Goal: Find contact information: Find contact information

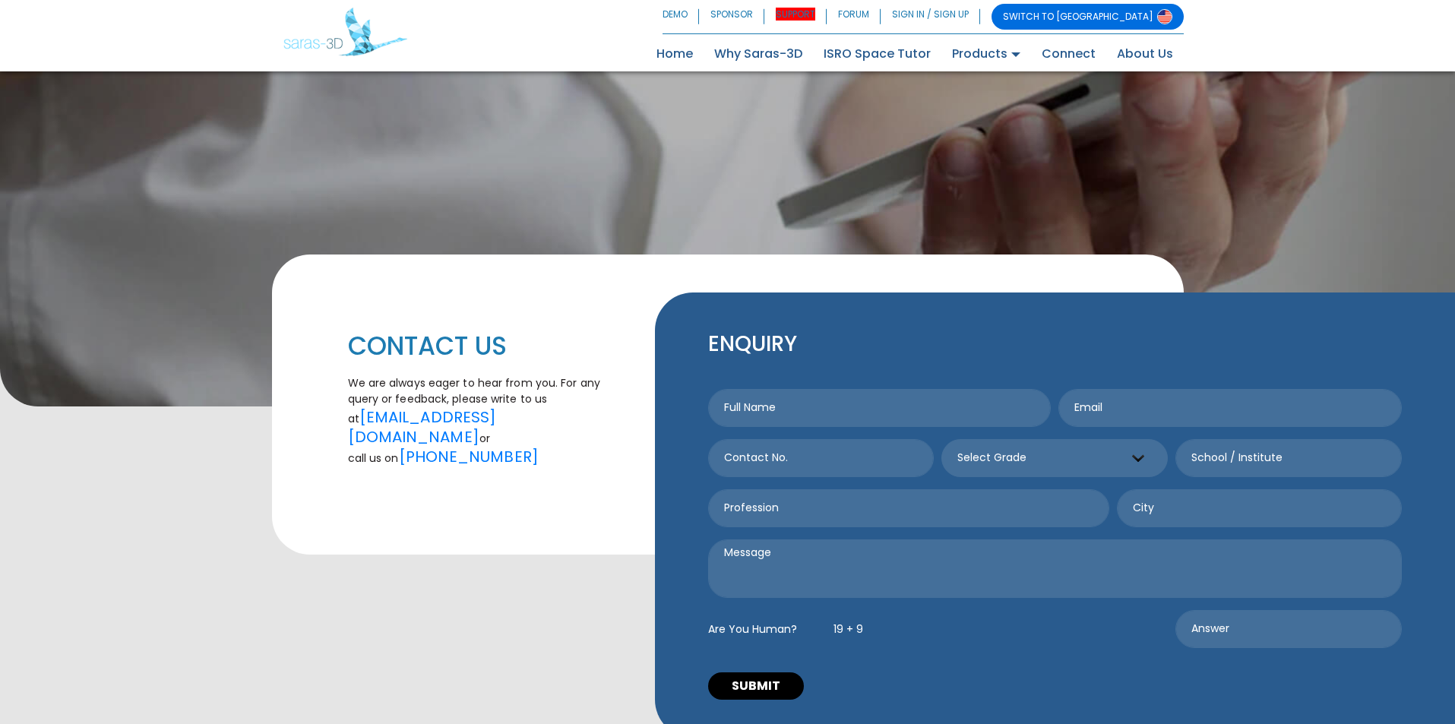
scroll to position [304, 0]
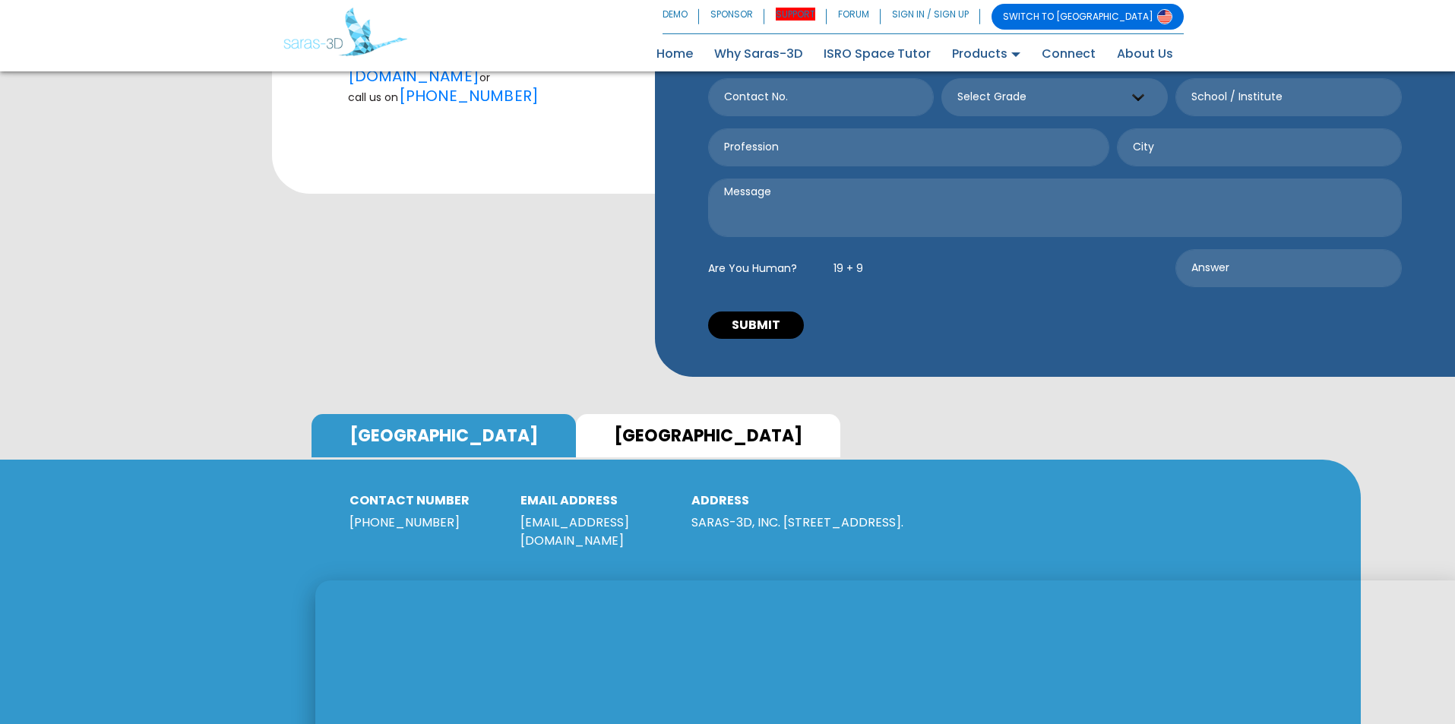
scroll to position [532, 0]
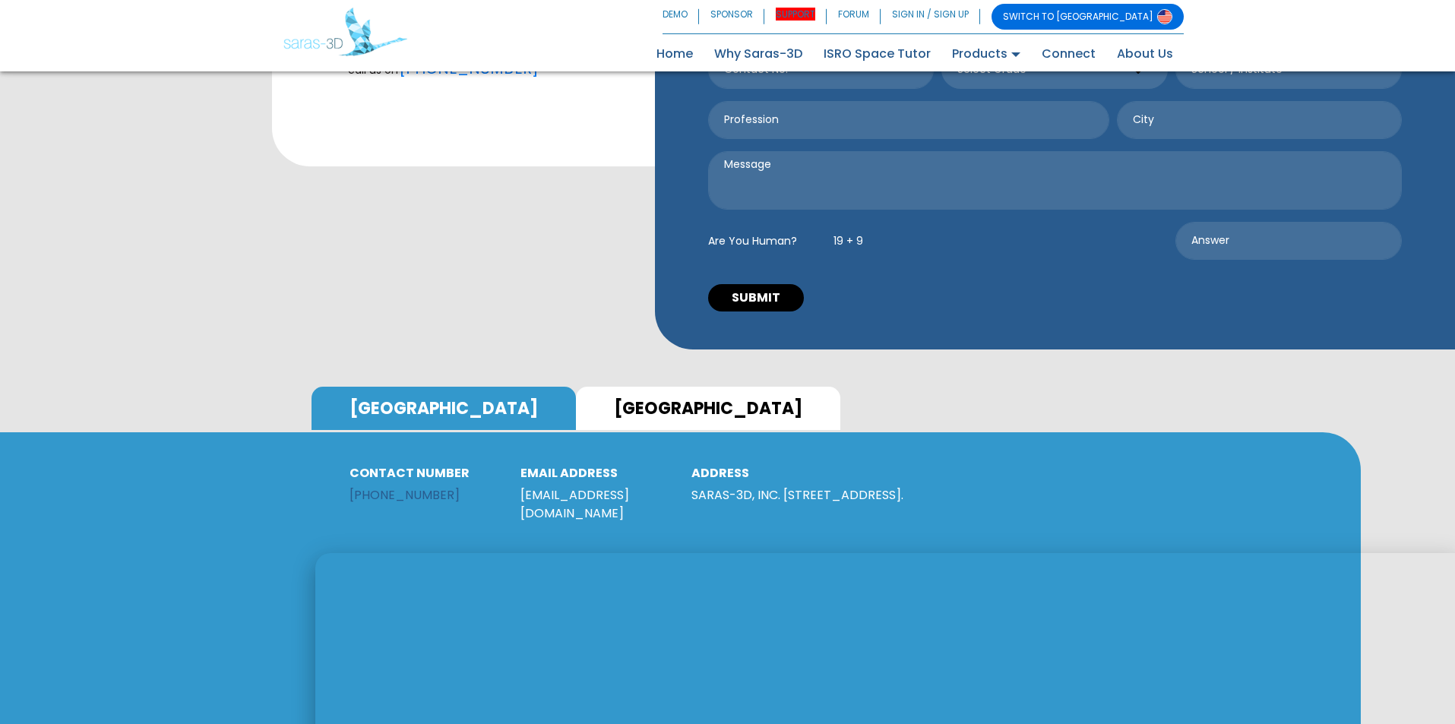
drag, startPoint x: 470, startPoint y: 479, endPoint x: 375, endPoint y: 477, distance: 95.8
click at [375, 486] on p "+1 (610) 508 3010" at bounding box center [423, 495] width 148 height 18
copy link "610) 508 3010"
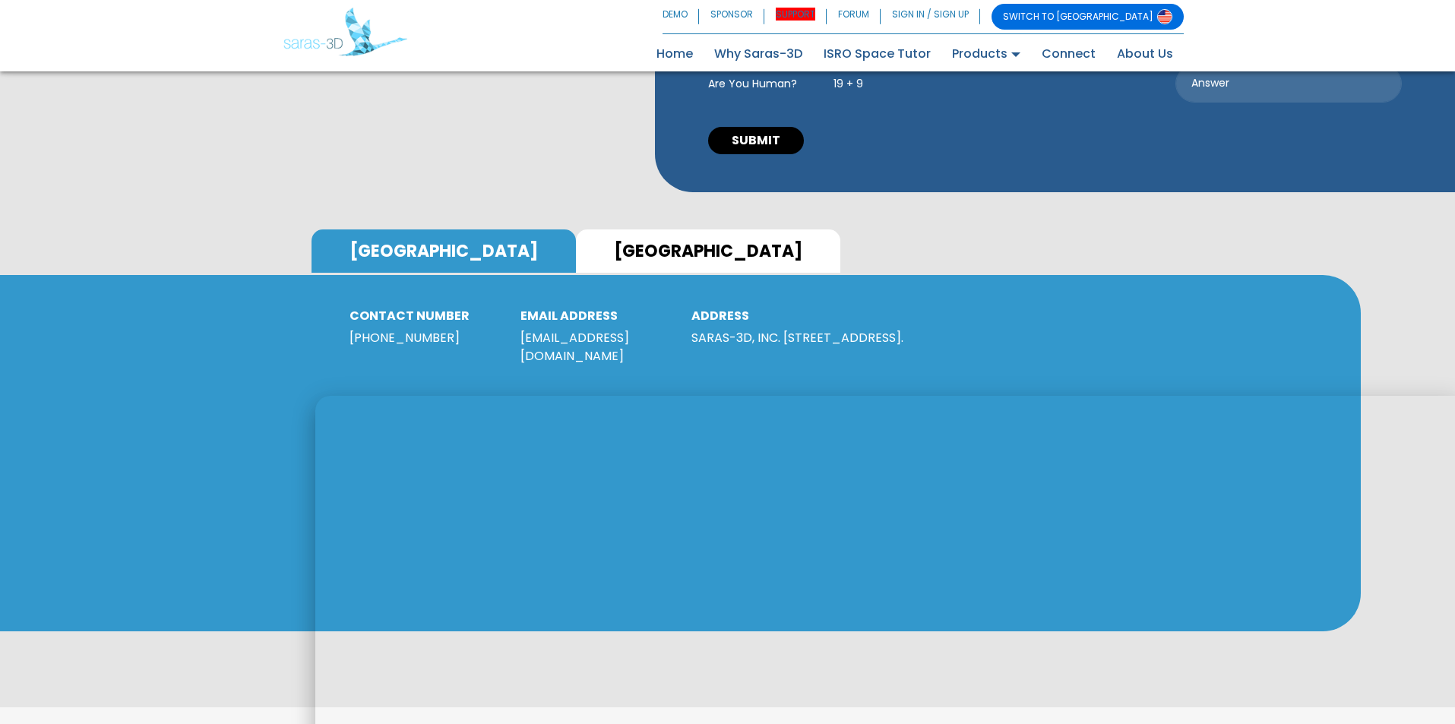
scroll to position [760, 0]
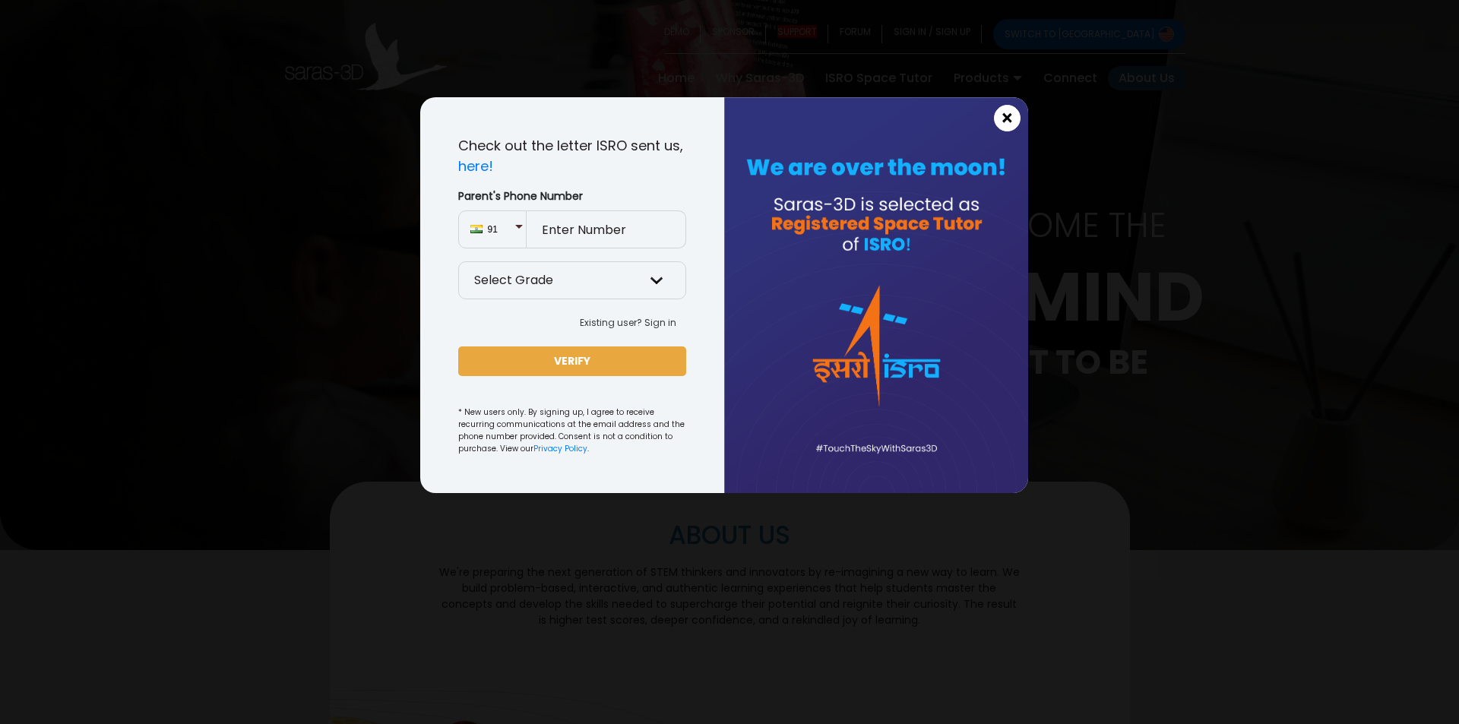
click at [1009, 115] on span "×" at bounding box center [1007, 119] width 13 height 20
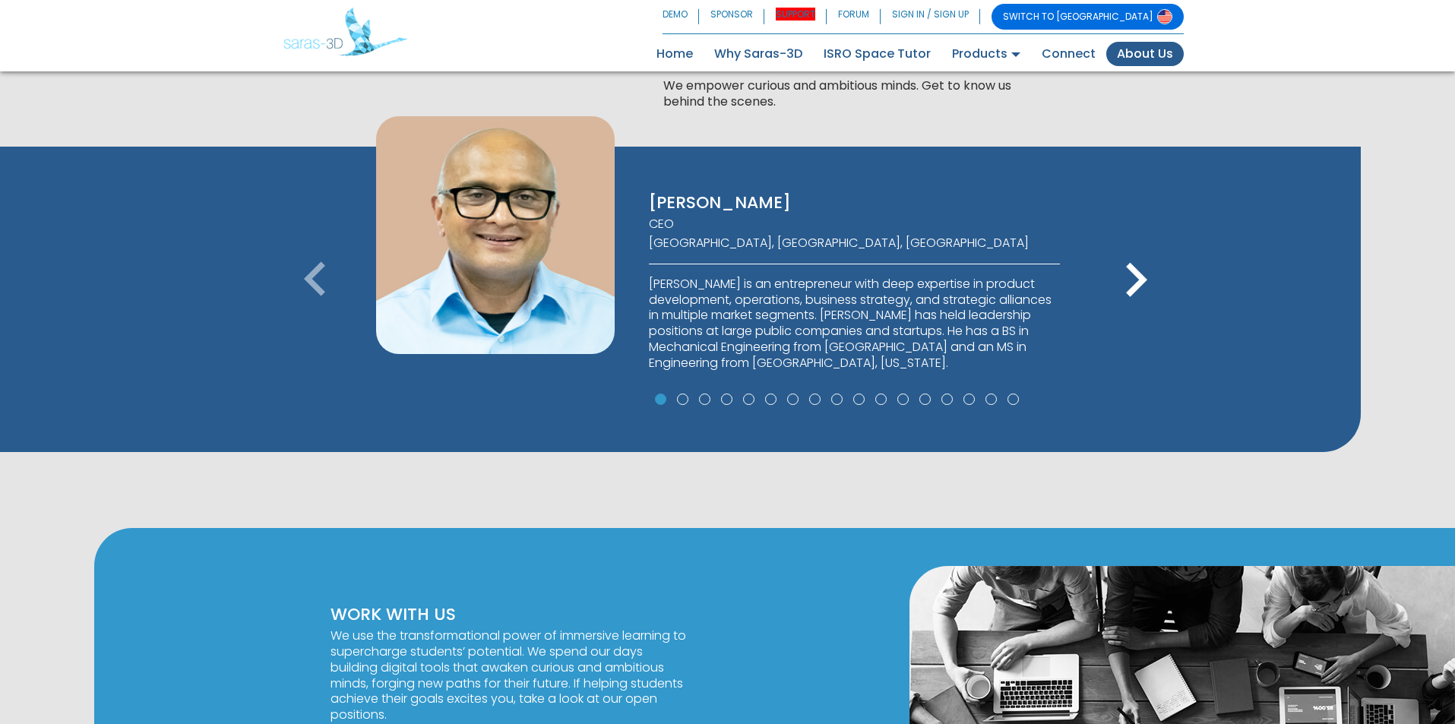
scroll to position [1064, 0]
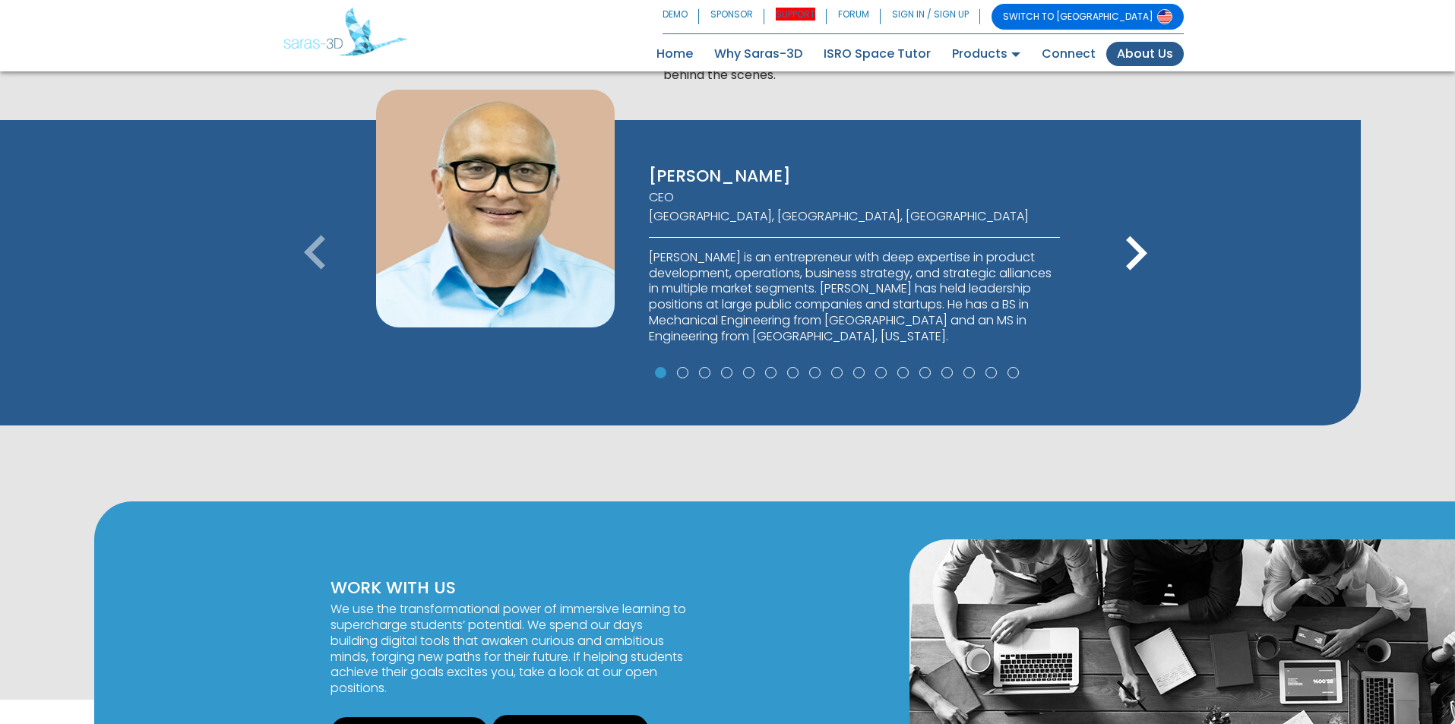
click at [1139, 252] on icon "keyboard_arrow_right" at bounding box center [1136, 254] width 68 height 68
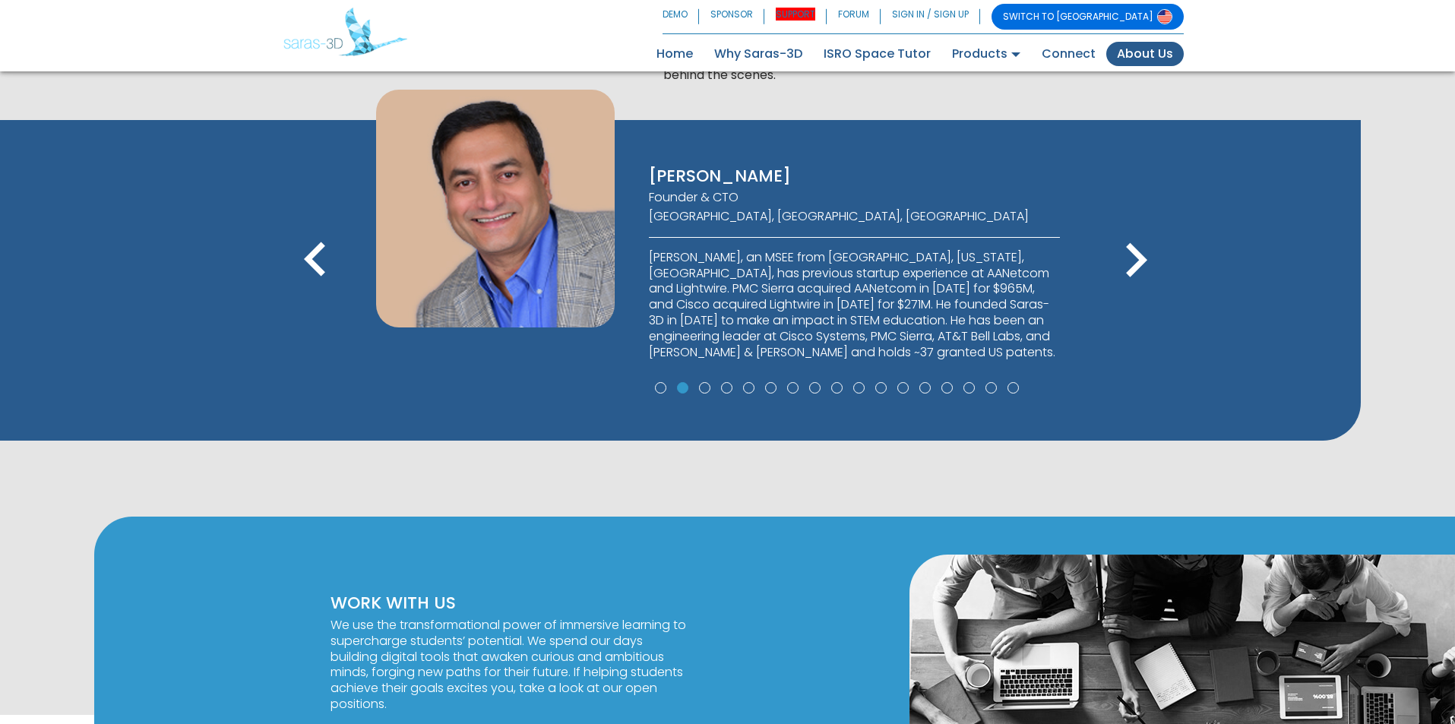
click at [1139, 252] on icon "keyboard_arrow_right" at bounding box center [1136, 260] width 68 height 68
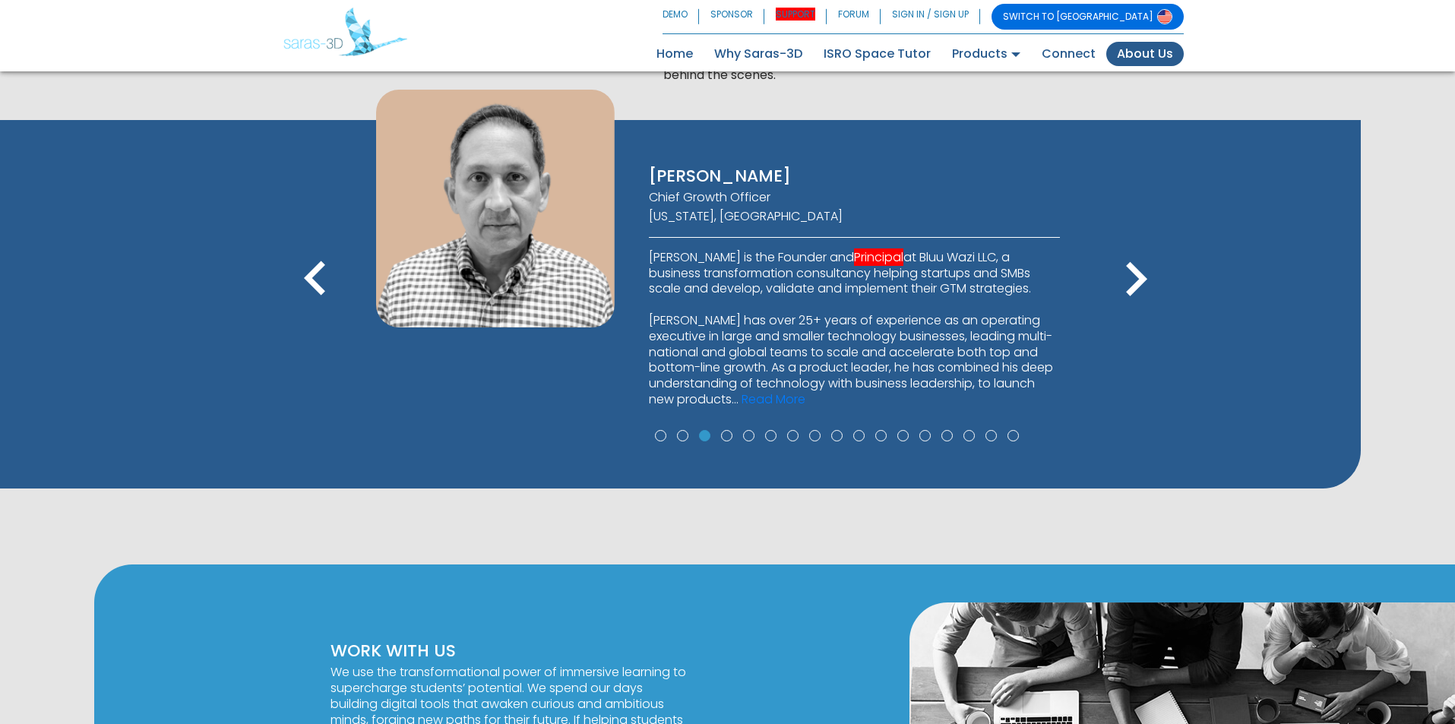
click at [1139, 252] on icon "keyboard_arrow_right" at bounding box center [1136, 279] width 68 height 68
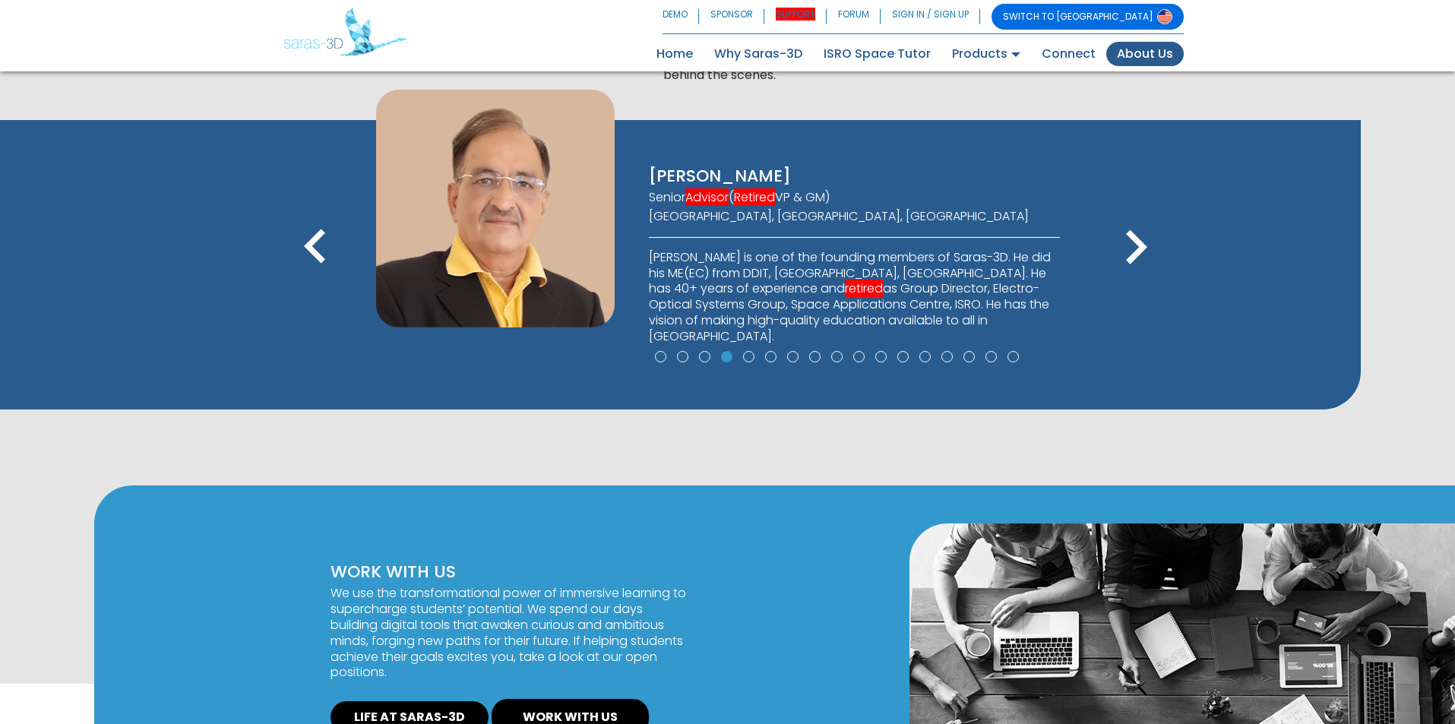
click at [1136, 252] on icon "keyboard_arrow_right" at bounding box center [1136, 247] width 68 height 68
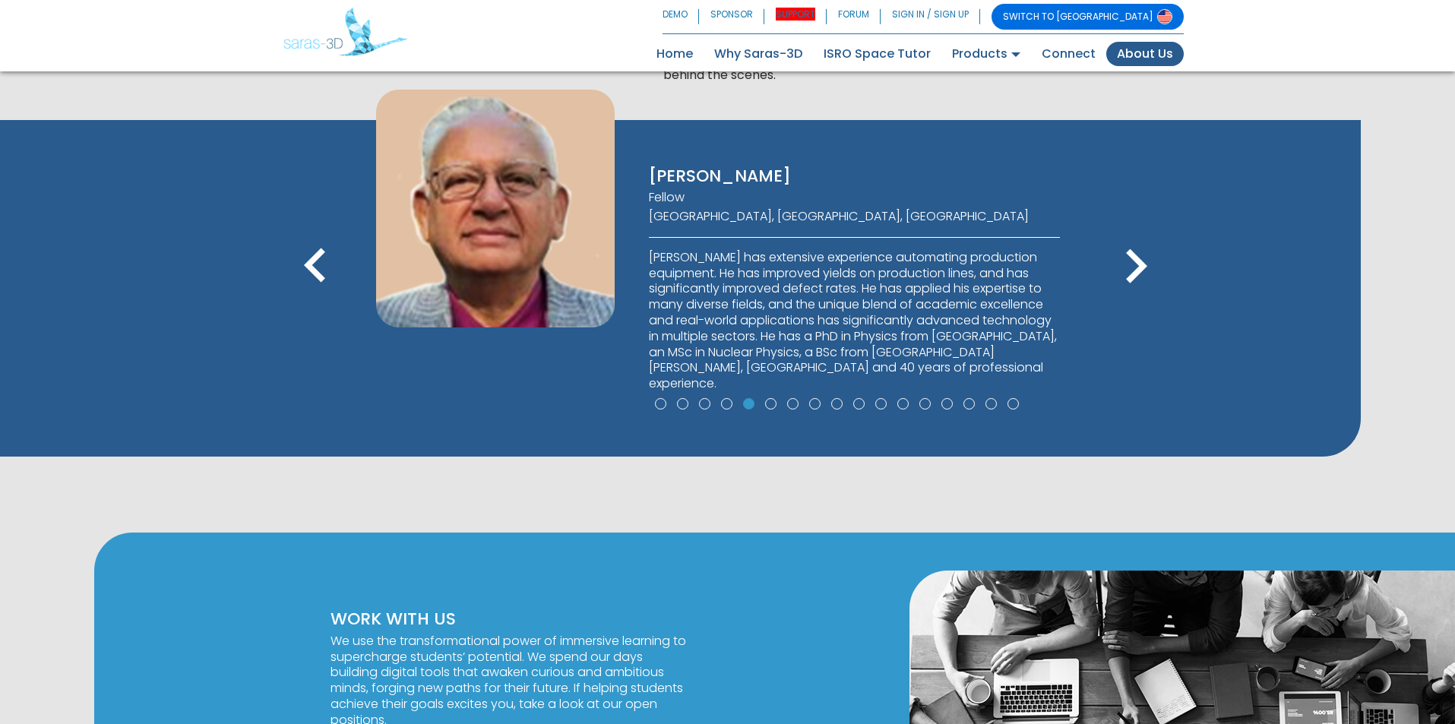
click at [1135, 253] on icon "keyboard_arrow_right" at bounding box center [1136, 266] width 68 height 68
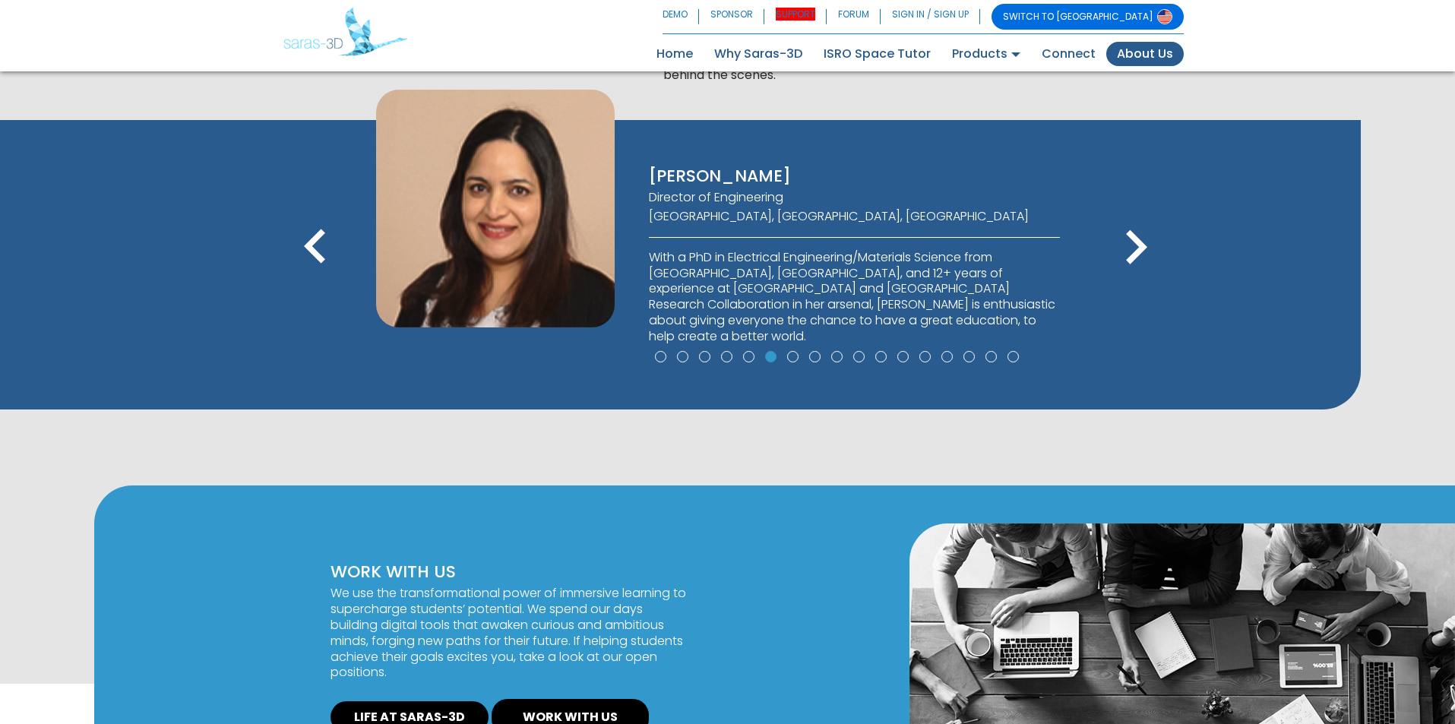
click at [1134, 253] on icon "keyboard_arrow_right" at bounding box center [1136, 247] width 68 height 68
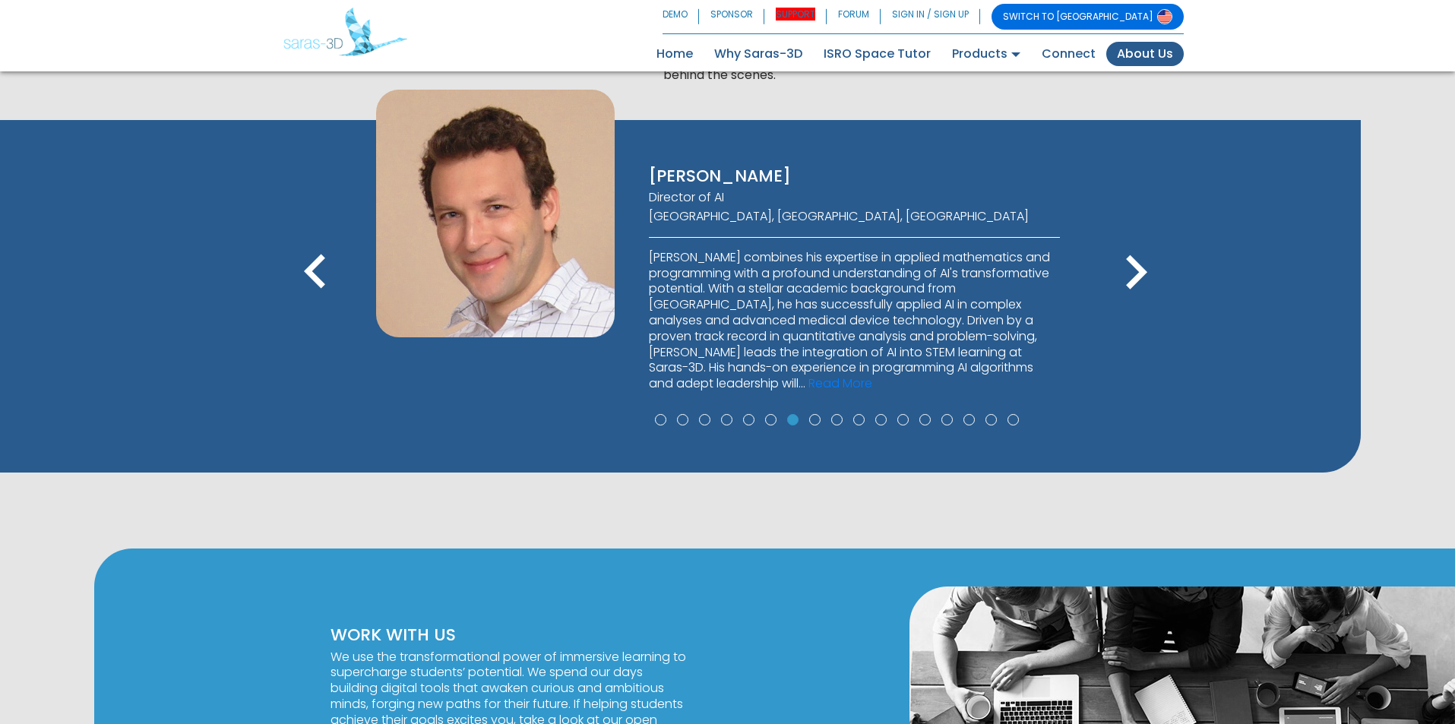
click at [1134, 254] on icon "keyboard_arrow_right" at bounding box center [1136, 273] width 68 height 68
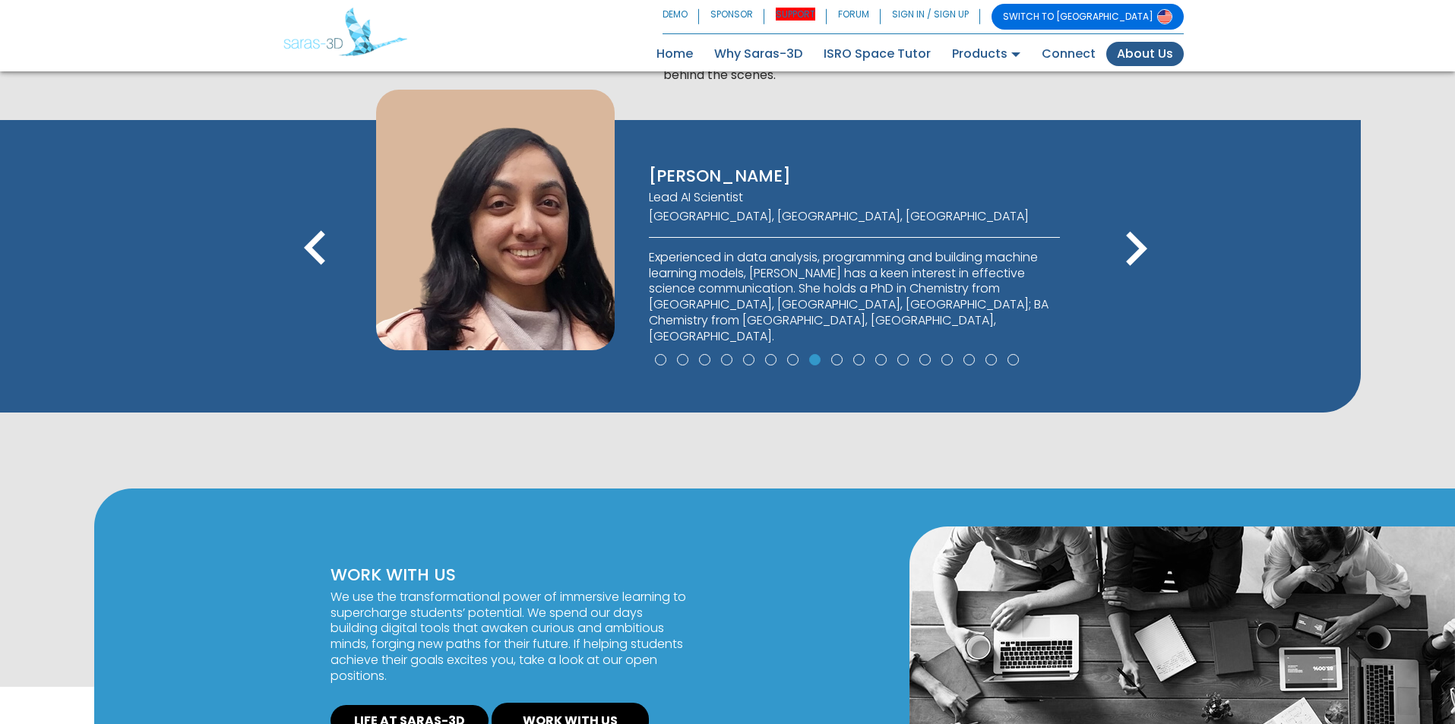
click at [1130, 254] on icon "keyboard_arrow_right" at bounding box center [1136, 249] width 68 height 68
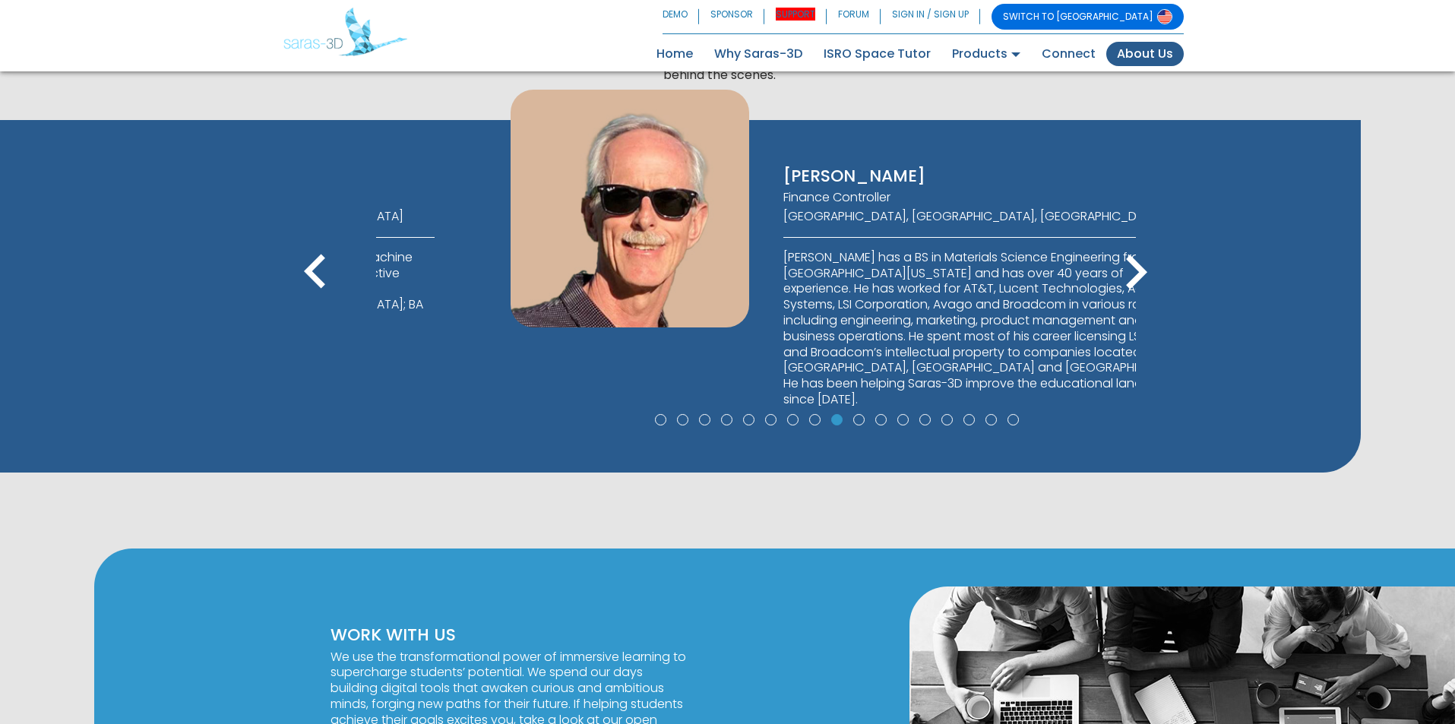
drag, startPoint x: 643, startPoint y: 169, endPoint x: 777, endPoint y: 167, distance: 134.5
click at [777, 167] on div "[PERSON_NAME] Finance Controller [GEOGRAPHIC_DATA], [GEOGRAPHIC_DATA], [GEOGRAP…" at bounding box center [989, 258] width 457 height 337
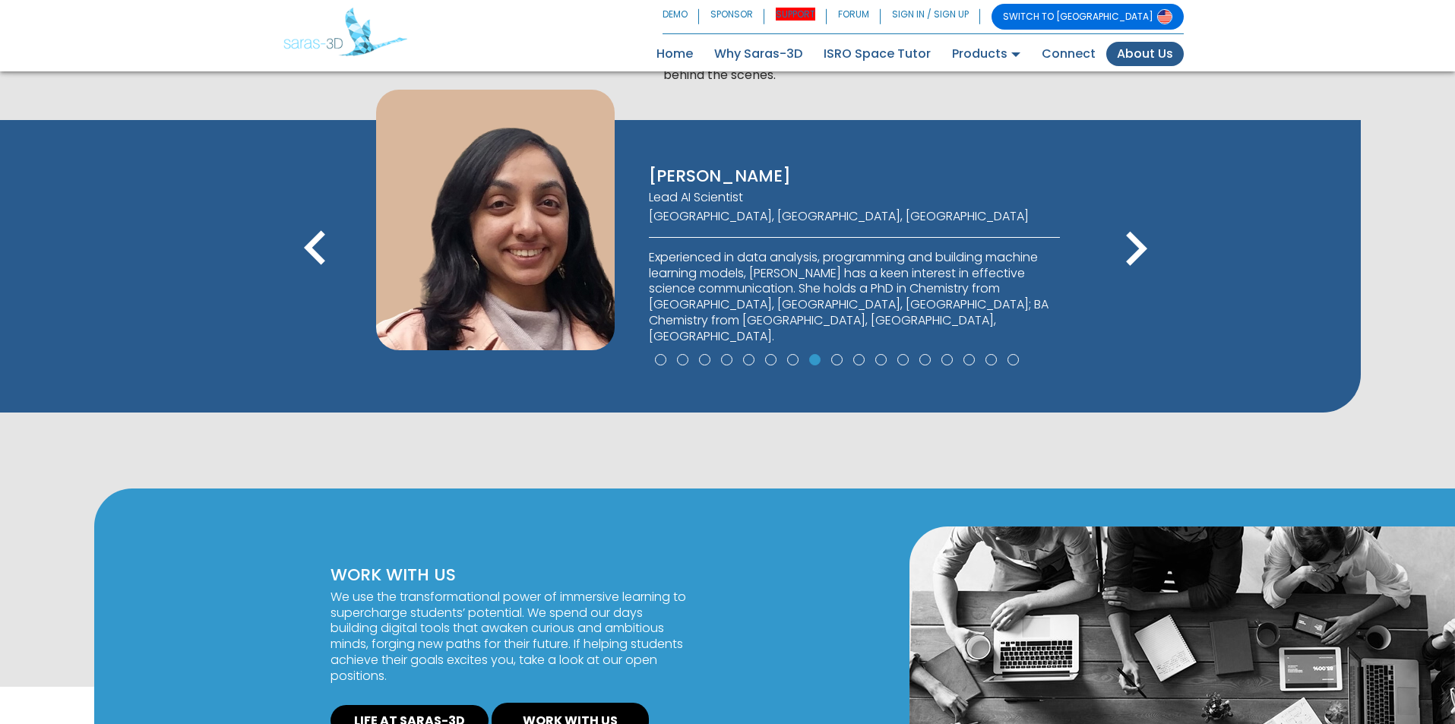
click at [316, 242] on icon "keyboard_arrow_left" at bounding box center [315, 249] width 68 height 68
click at [1133, 251] on icon "keyboard_arrow_right" at bounding box center [1136, 249] width 68 height 68
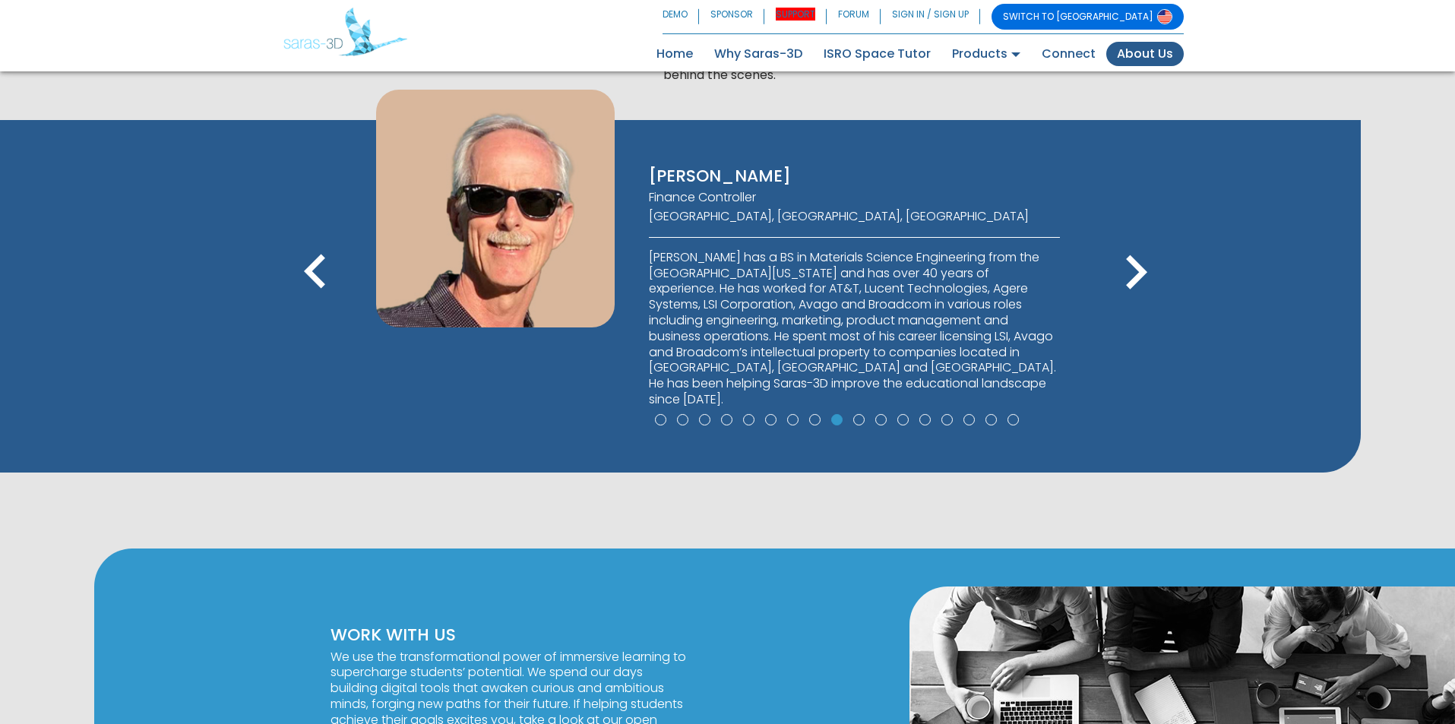
click at [1134, 267] on icon "keyboard_arrow_right" at bounding box center [1136, 273] width 68 height 68
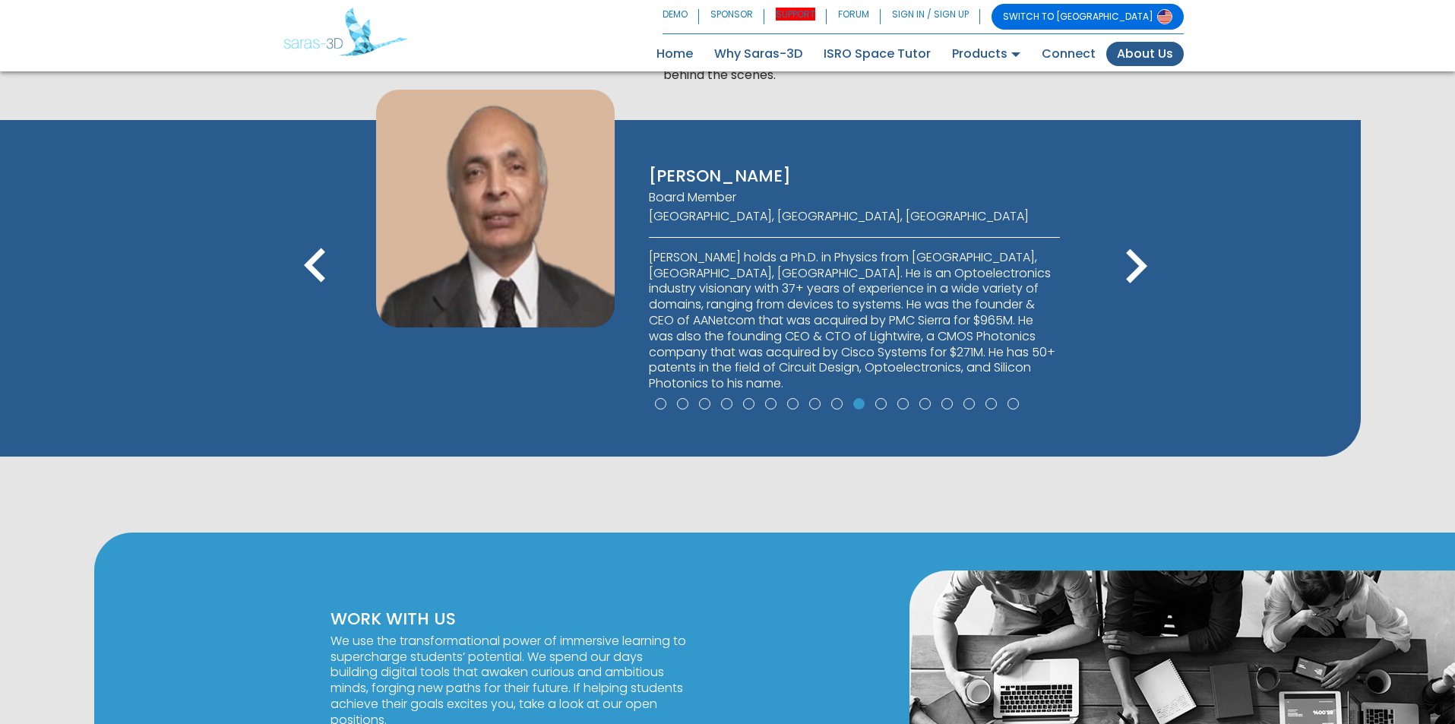
click at [1134, 266] on icon "keyboard_arrow_right" at bounding box center [1136, 266] width 68 height 68
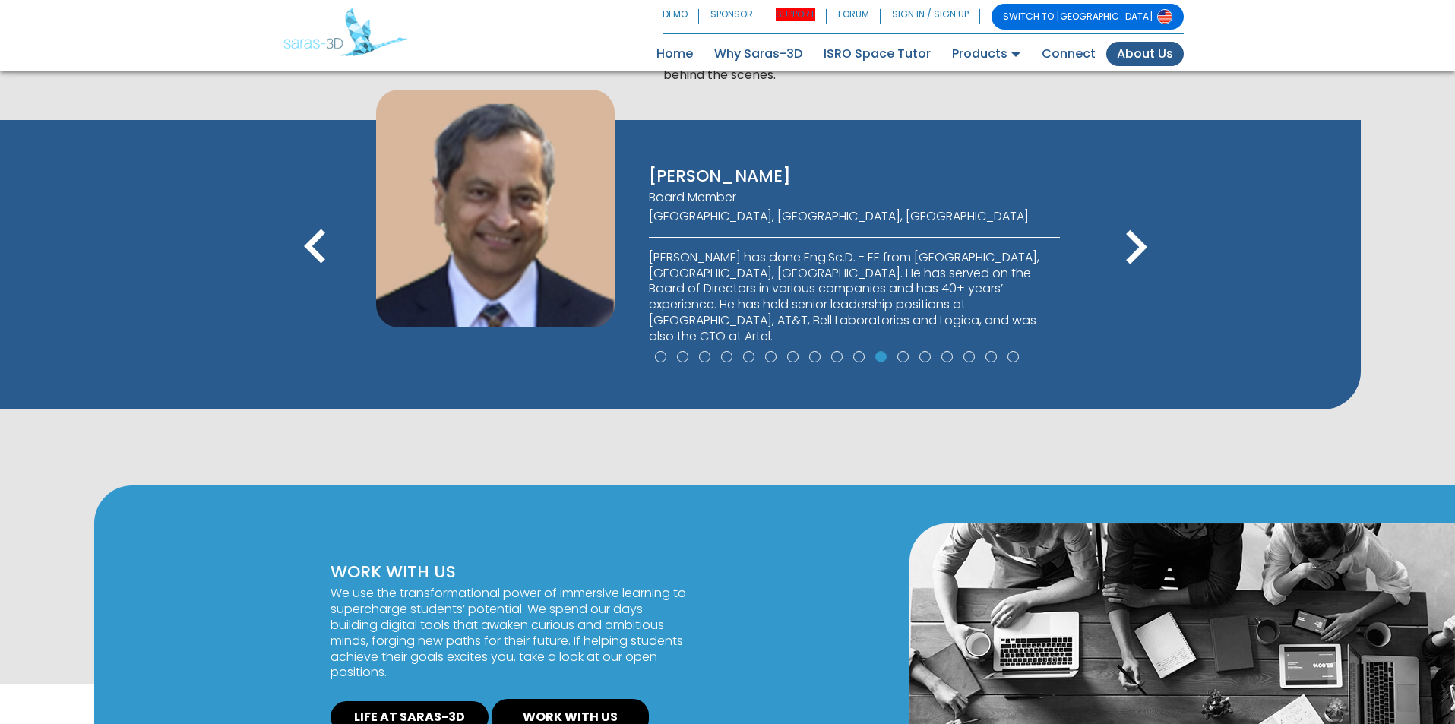
click at [1134, 265] on icon "keyboard_arrow_right" at bounding box center [1136, 247] width 68 height 68
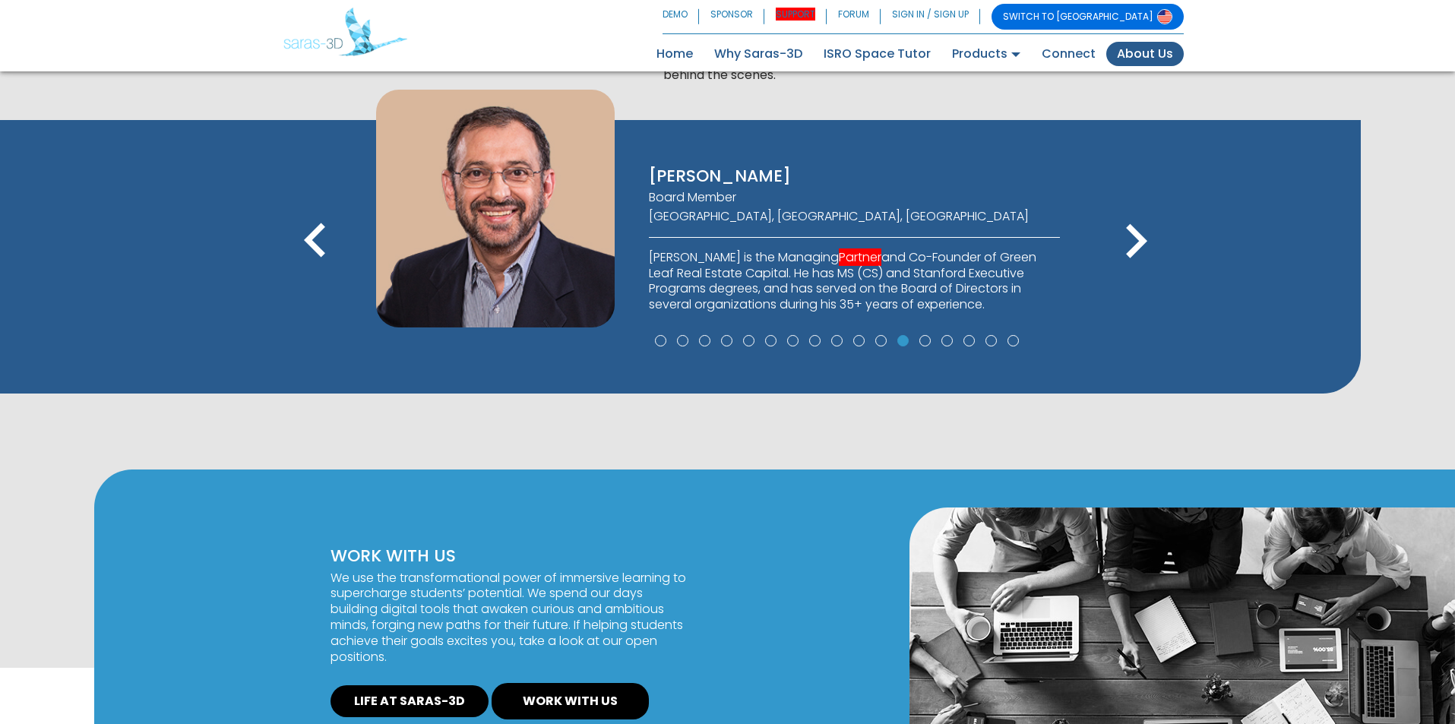
click at [1133, 264] on icon "keyboard_arrow_right" at bounding box center [1136, 241] width 68 height 68
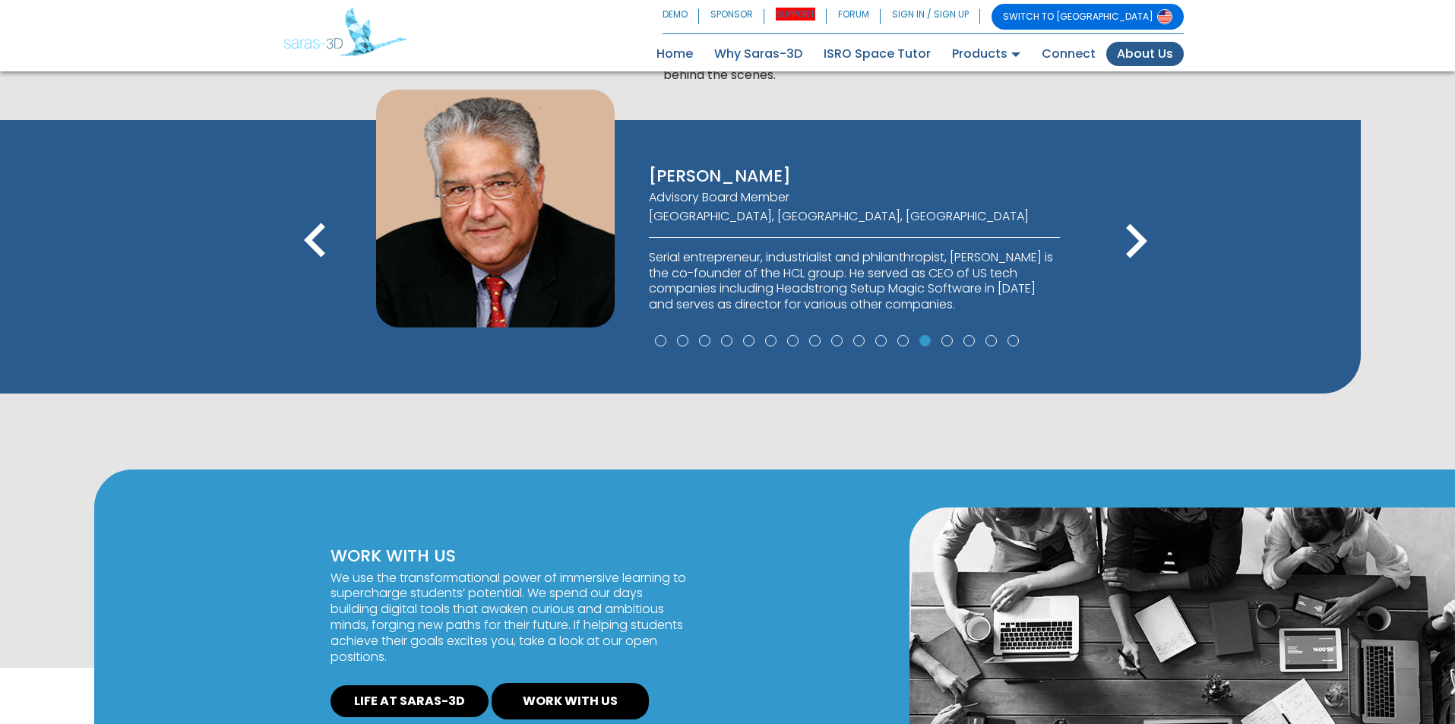
click at [1133, 264] on icon "keyboard_arrow_right" at bounding box center [1136, 241] width 68 height 68
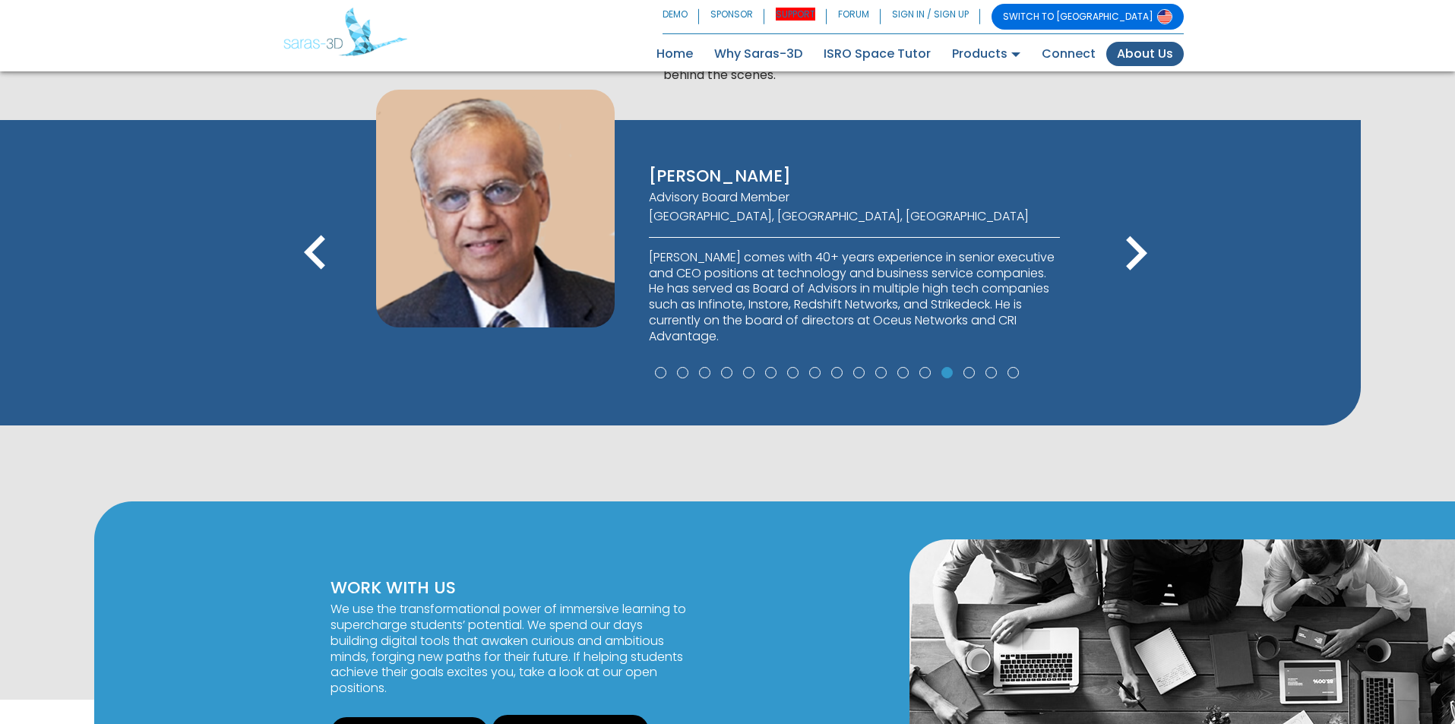
click at [1133, 264] on icon "keyboard_arrow_right" at bounding box center [1136, 254] width 68 height 68
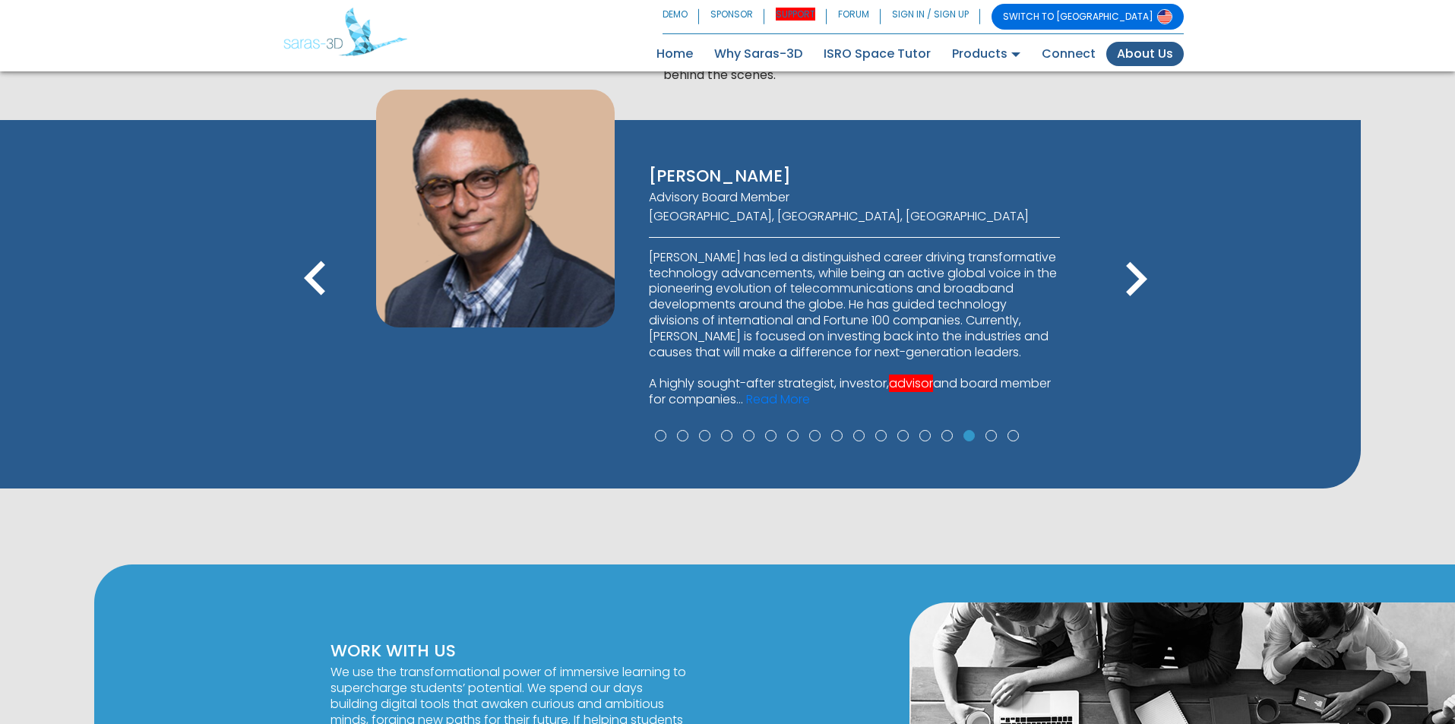
click at [1133, 264] on icon "keyboard_arrow_right" at bounding box center [1136, 279] width 68 height 68
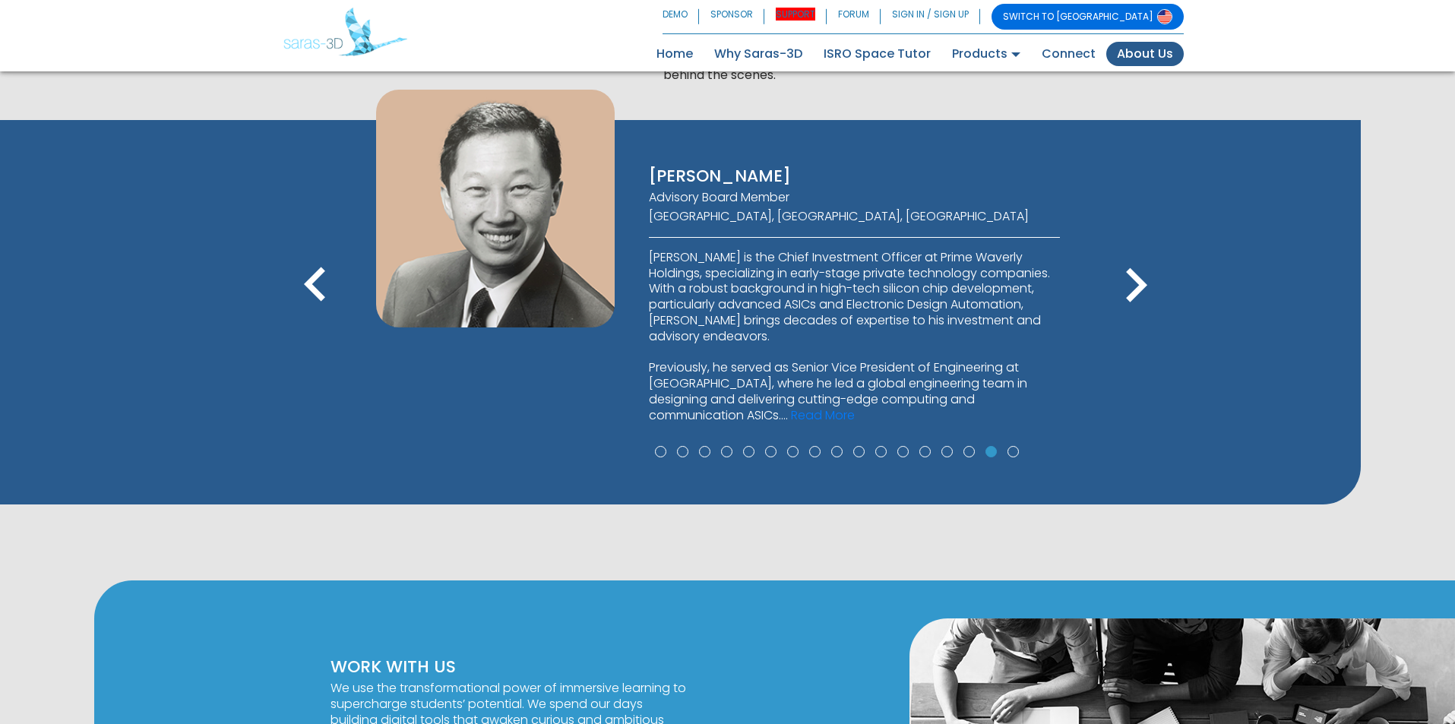
click at [1133, 264] on icon "keyboard_arrow_right" at bounding box center [1136, 285] width 68 height 68
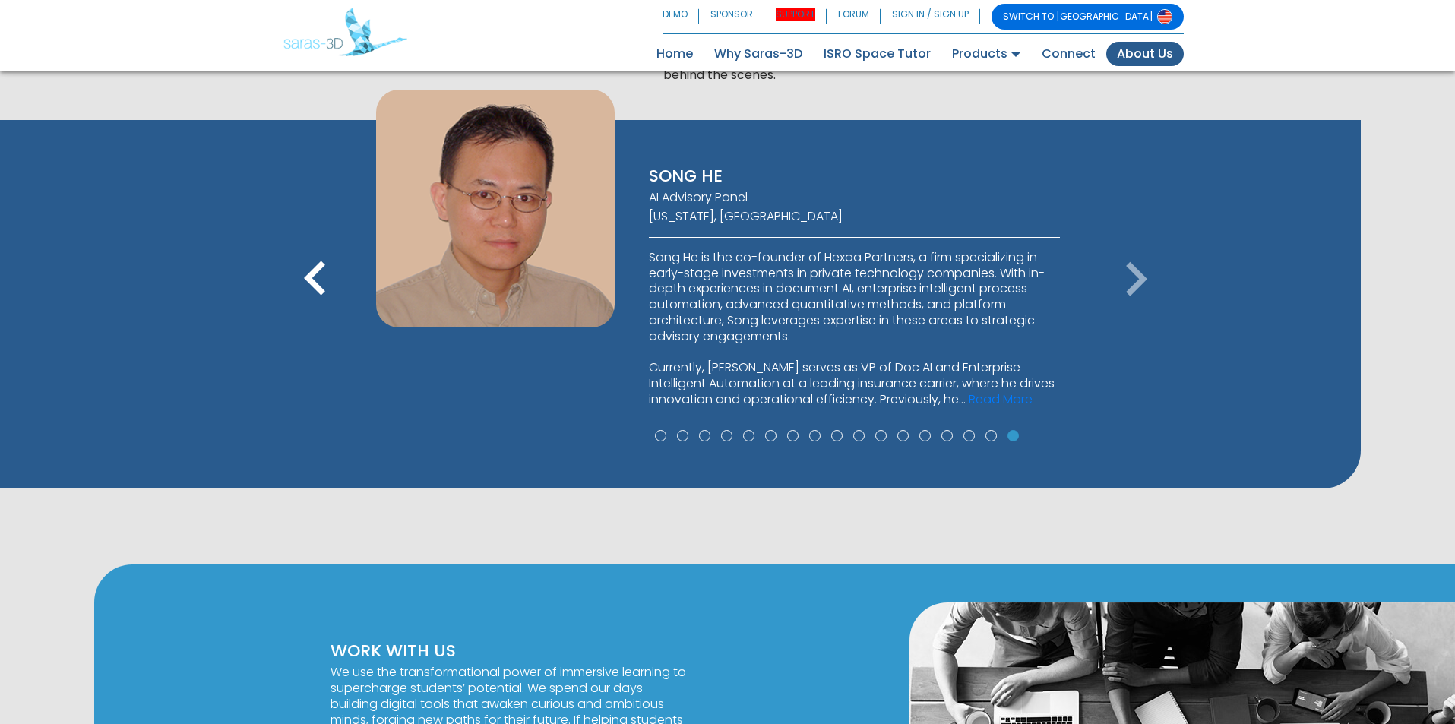
click at [1132, 264] on icon "keyboard_arrow_right" at bounding box center [1136, 279] width 68 height 68
click at [1131, 278] on icon "keyboard_arrow_right" at bounding box center [1136, 279] width 68 height 68
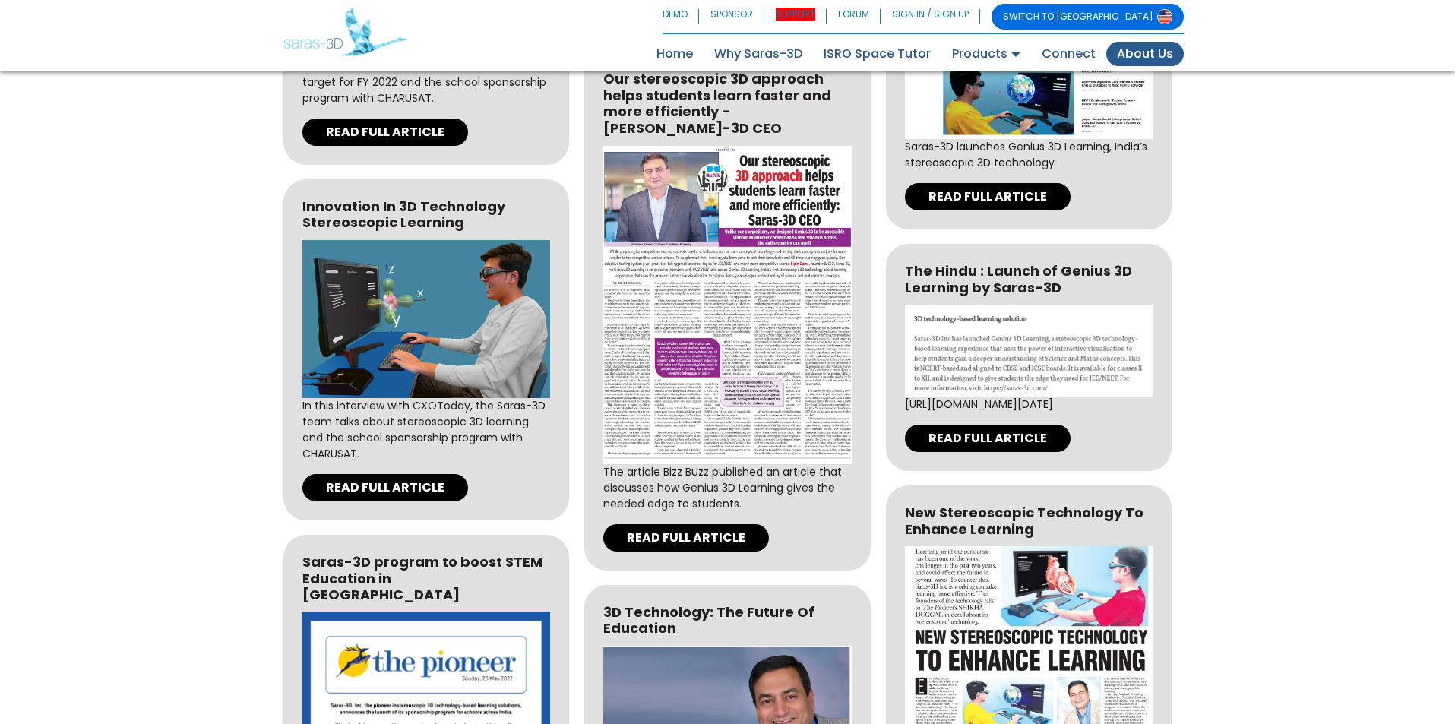
scroll to position [4027, 0]
